Goal: Task Accomplishment & Management: Use online tool/utility

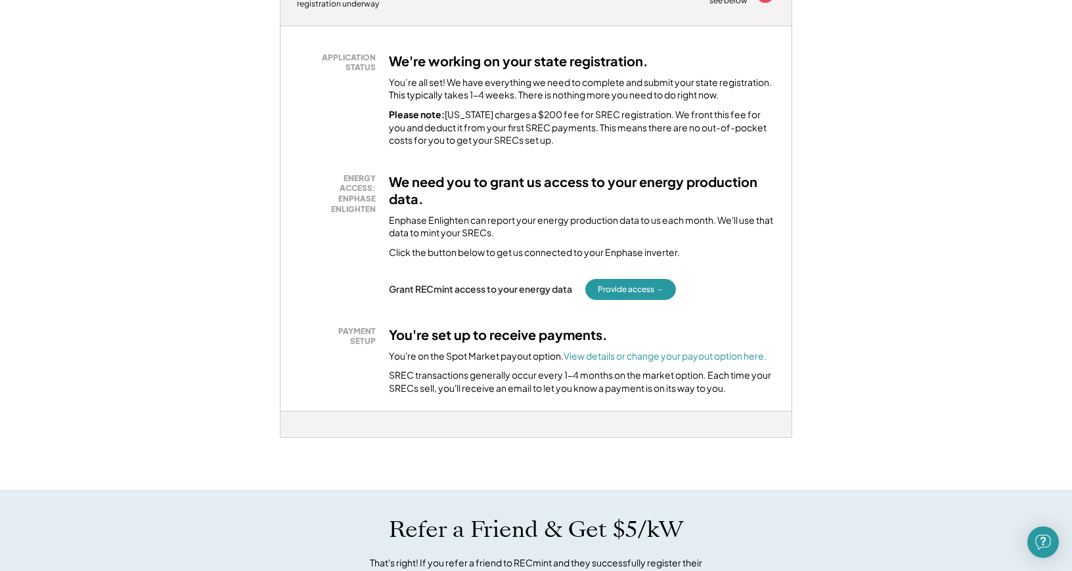
scroll to position [250, 0]
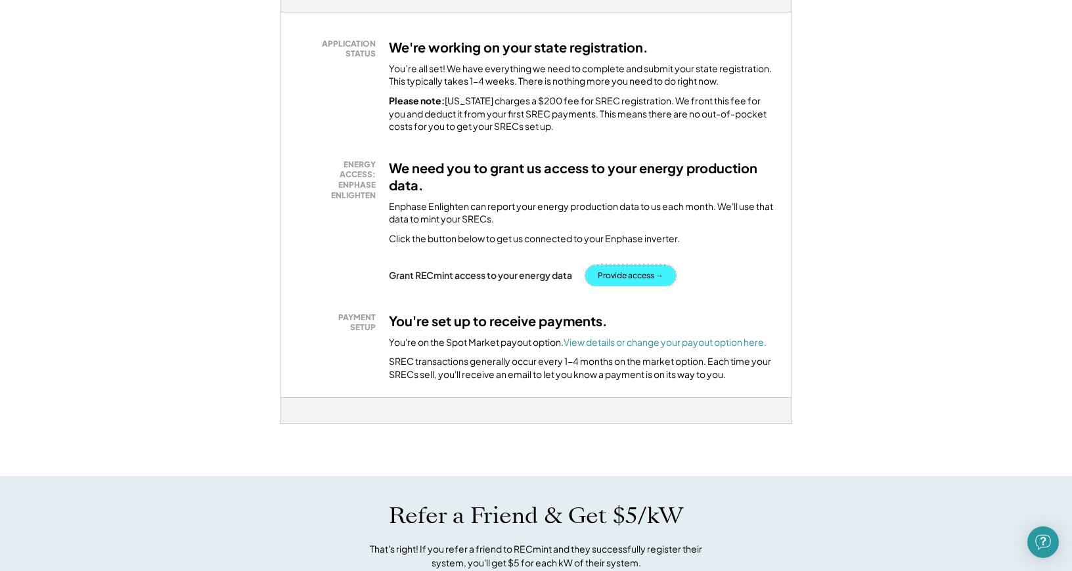
click at [632, 276] on button "Provide access →" at bounding box center [630, 275] width 91 height 21
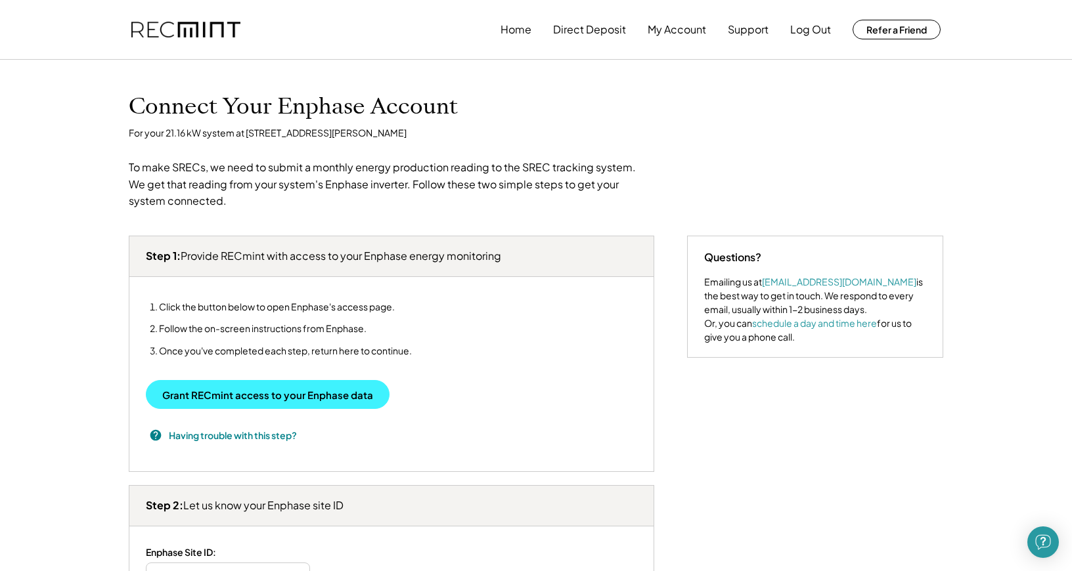
click at [225, 401] on button "Grant RECmint access to your Enphase data" at bounding box center [268, 394] width 244 height 29
